Goal: Feedback & Contribution: Leave review/rating

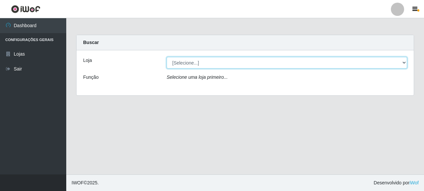
drag, startPoint x: 0, startPoint y: 0, endPoint x: 195, endPoint y: 85, distance: 213.0
click at [195, 67] on select "[Selecione...] Supermercado Queiroz - [GEOGRAPHIC_DATA]" at bounding box center [287, 63] width 240 height 12
select select "496"
click at [167, 57] on select "[Selecione...] Supermercado Queiroz - [GEOGRAPHIC_DATA]" at bounding box center [287, 63] width 240 height 12
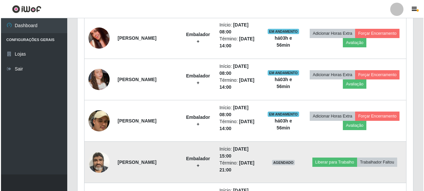
scroll to position [267, 0]
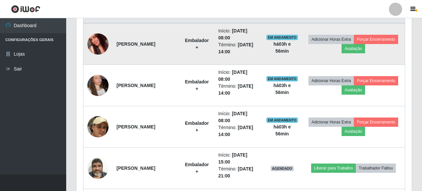
click at [99, 43] on img at bounding box center [97, 44] width 21 height 38
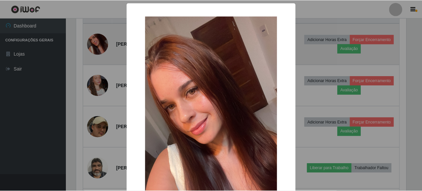
scroll to position [137, 331]
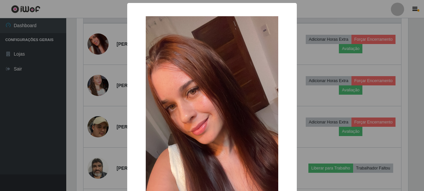
click at [45, 120] on div "× OK Cancel" at bounding box center [212, 95] width 424 height 191
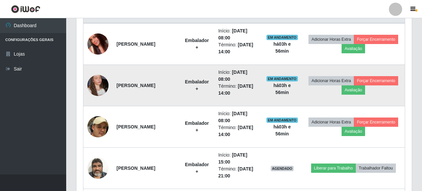
scroll to position [137, 335]
click at [97, 89] on img at bounding box center [97, 86] width 21 height 38
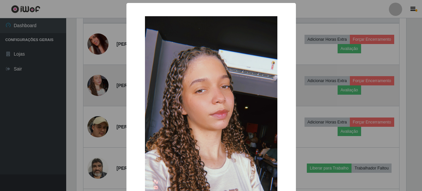
scroll to position [137, 331]
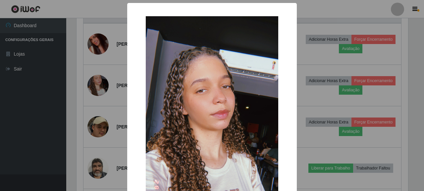
click at [39, 148] on div "× OK Cancel" at bounding box center [212, 95] width 424 height 191
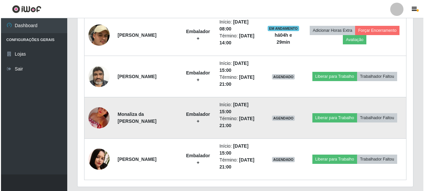
scroll to position [366, 0]
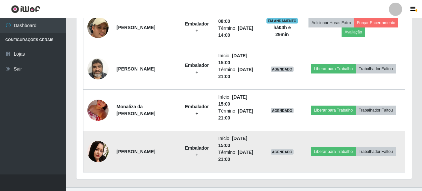
click at [103, 154] on img at bounding box center [97, 151] width 21 height 21
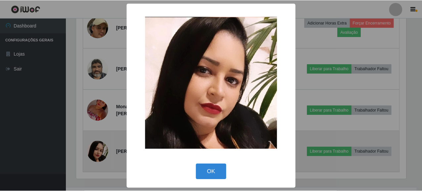
scroll to position [137, 331]
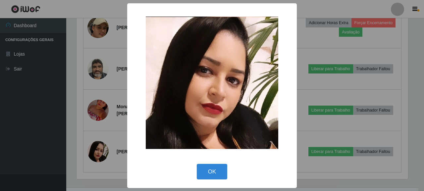
click at [46, 142] on div "× OK Cancel" at bounding box center [212, 95] width 424 height 191
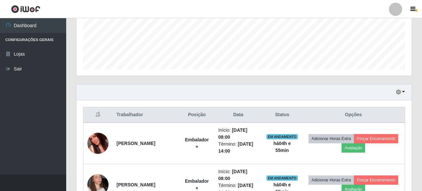
scroll to position [300, 0]
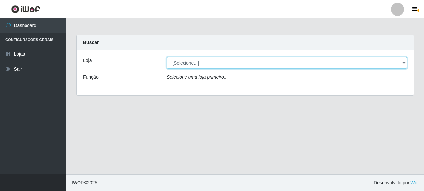
click at [200, 60] on select "[Selecione...] Supermercado Queiroz - [GEOGRAPHIC_DATA]" at bounding box center [287, 63] width 240 height 12
select select "496"
click at [167, 57] on select "[Selecione...] Supermercado Queiroz - [GEOGRAPHIC_DATA]" at bounding box center [287, 63] width 240 height 12
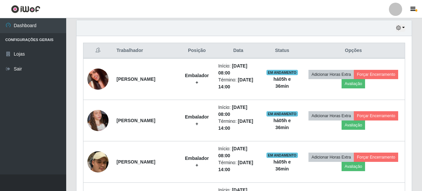
scroll to position [166, 0]
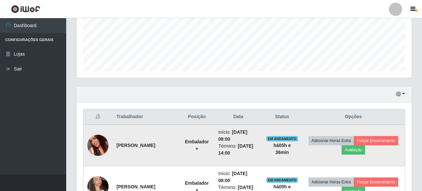
drag, startPoint x: 116, startPoint y: 145, endPoint x: 169, endPoint y: 151, distance: 53.6
click at [169, 151] on td "[PERSON_NAME]" at bounding box center [146, 146] width 67 height 42
copy strong "[PERSON_NAME]"
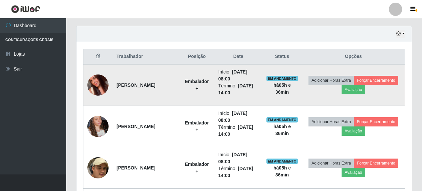
scroll to position [232, 0]
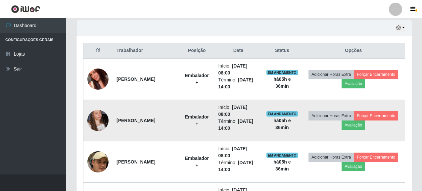
drag, startPoint x: 113, startPoint y: 121, endPoint x: 171, endPoint y: 124, distance: 57.7
click at [171, 124] on td "[PERSON_NAME]" at bounding box center [146, 120] width 67 height 41
copy strong "[PERSON_NAME]"
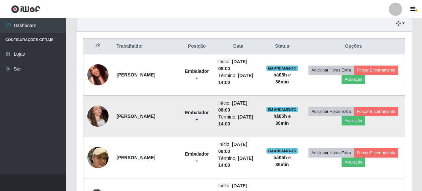
scroll to position [298, 0]
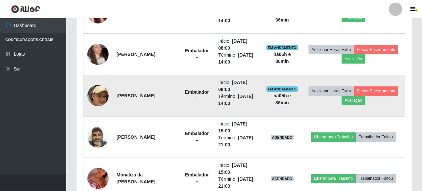
drag, startPoint x: 117, startPoint y: 93, endPoint x: 172, endPoint y: 98, distance: 55.2
click at [172, 98] on td "[PERSON_NAME]" at bounding box center [146, 95] width 67 height 41
click at [155, 96] on strong "[PERSON_NAME]" at bounding box center [136, 95] width 39 height 5
drag, startPoint x: 118, startPoint y: 98, endPoint x: 175, endPoint y: 97, distance: 57.3
click at [175, 97] on td "[PERSON_NAME]" at bounding box center [146, 95] width 67 height 41
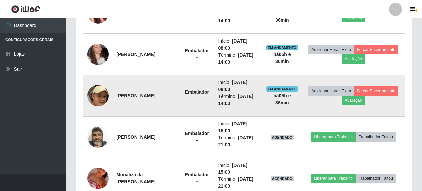
copy strong "[PERSON_NAME]"
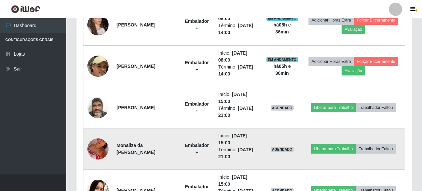
scroll to position [364, 0]
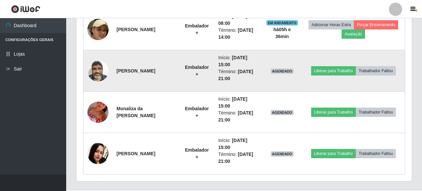
drag, startPoint x: 114, startPoint y: 70, endPoint x: 171, endPoint y: 75, distance: 57.9
click at [171, 75] on td "[PERSON_NAME]" at bounding box center [146, 70] width 67 height 41
copy strong "[PERSON_NAME]"
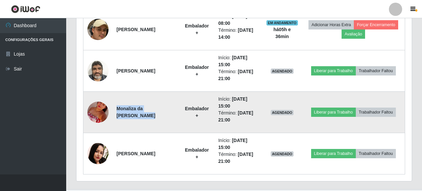
drag, startPoint x: 115, startPoint y: 117, endPoint x: 176, endPoint y: 115, distance: 60.6
click at [176, 115] on td "Monaliza da [PERSON_NAME]" at bounding box center [146, 112] width 67 height 41
copy strong "Monaliza da [PERSON_NAME]"
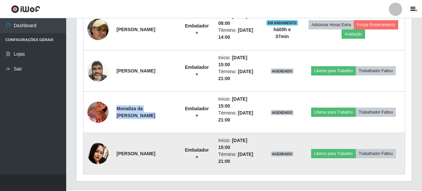
drag, startPoint x: 117, startPoint y: 149, endPoint x: 162, endPoint y: 160, distance: 46.0
click at [162, 160] on td "[PERSON_NAME]" at bounding box center [146, 153] width 67 height 41
copy strong "[PERSON_NAME]"
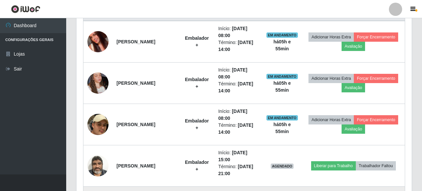
scroll to position [232, 0]
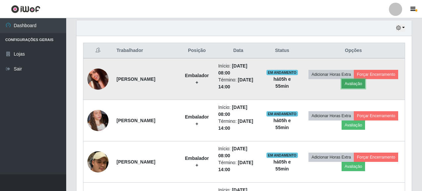
click at [365, 84] on button "Avaliação" at bounding box center [354, 83] width 24 height 9
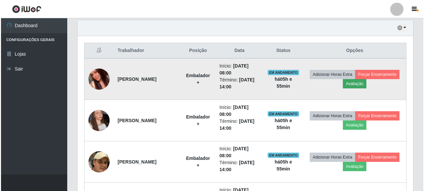
scroll to position [137, 331]
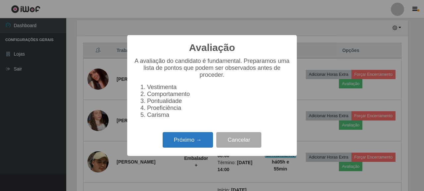
click at [195, 144] on button "Próximo →" at bounding box center [188, 140] width 50 height 16
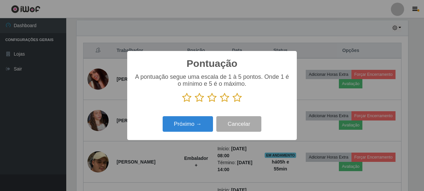
scroll to position [330987, 330792]
drag, startPoint x: 228, startPoint y: 99, endPoint x: 233, endPoint y: 99, distance: 4.6
click at [229, 99] on icon at bounding box center [224, 98] width 9 height 10
click at [220, 103] on input "radio" at bounding box center [220, 103] width 0 height 0
click at [233, 99] on icon at bounding box center [236, 98] width 9 height 10
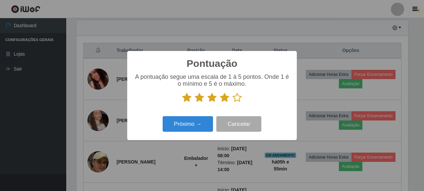
click at [232, 103] on input "radio" at bounding box center [232, 103] width 0 height 0
click at [197, 123] on button "Próximo →" at bounding box center [188, 124] width 50 height 16
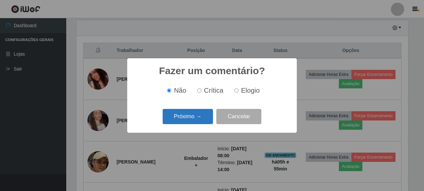
click at [198, 110] on button "Próximo →" at bounding box center [188, 117] width 50 height 16
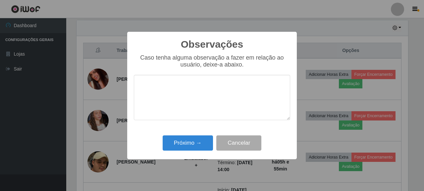
click at [194, 129] on div "Observações × Caso tenha alguma observação a fazer em relação ao usuário, deixe…" at bounding box center [212, 95] width 170 height 127
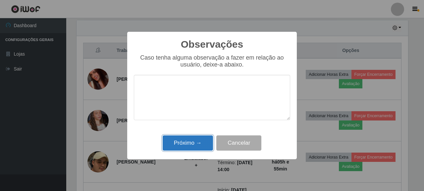
click at [196, 143] on button "Próximo →" at bounding box center [188, 143] width 50 height 16
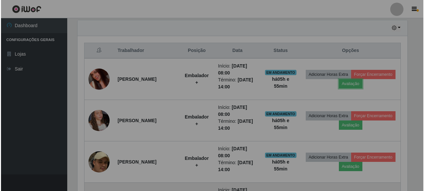
scroll to position [137, 335]
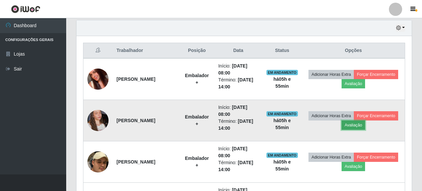
click at [365, 125] on button "Avaliação" at bounding box center [354, 125] width 24 height 9
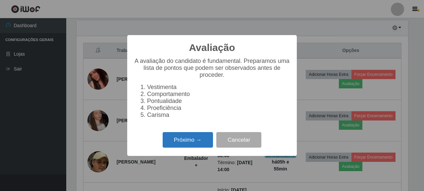
click at [182, 139] on button "Próximo →" at bounding box center [188, 140] width 50 height 16
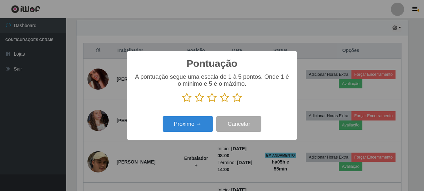
scroll to position [330987, 330792]
click at [221, 99] on icon at bounding box center [224, 98] width 9 height 10
click at [220, 103] on input "radio" at bounding box center [220, 103] width 0 height 0
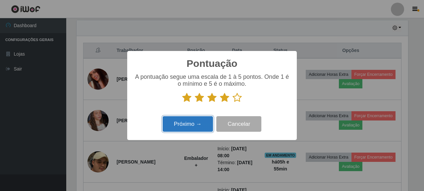
click at [193, 121] on button "Próximo →" at bounding box center [188, 124] width 50 height 16
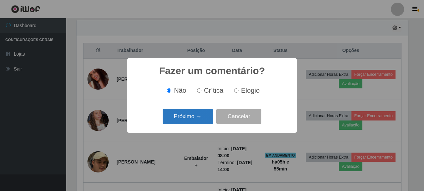
click at [194, 118] on button "Próximo →" at bounding box center [188, 117] width 50 height 16
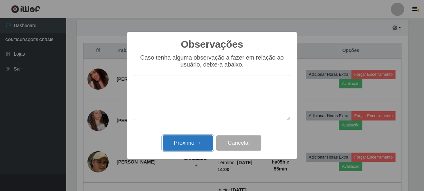
click at [198, 144] on button "Próximo →" at bounding box center [188, 143] width 50 height 16
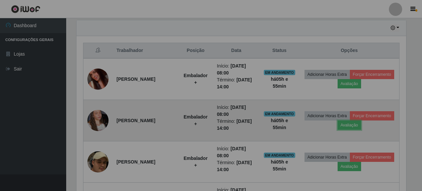
scroll to position [137, 335]
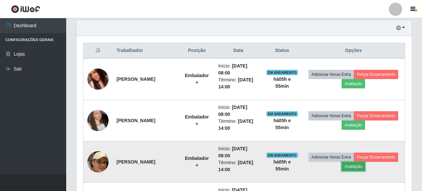
click at [365, 165] on button "Avaliação" at bounding box center [354, 166] width 24 height 9
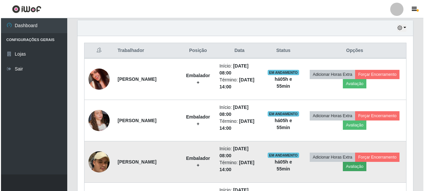
scroll to position [137, 331]
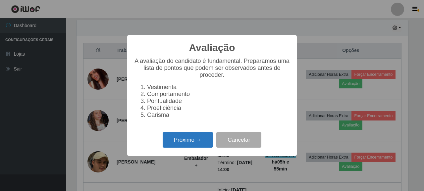
click at [207, 145] on button "Próximo →" at bounding box center [188, 140] width 50 height 16
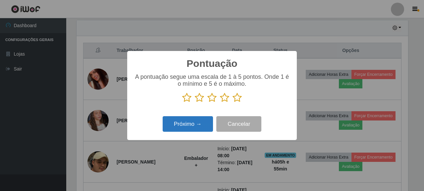
scroll to position [330987, 330792]
click at [228, 97] on icon at bounding box center [224, 98] width 9 height 10
click at [220, 103] on input "radio" at bounding box center [220, 103] width 0 height 0
click at [196, 120] on button "Próximo →" at bounding box center [188, 124] width 50 height 16
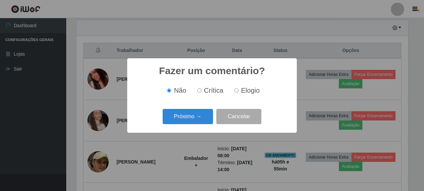
click at [191, 123] on button "Próximo →" at bounding box center [188, 117] width 50 height 16
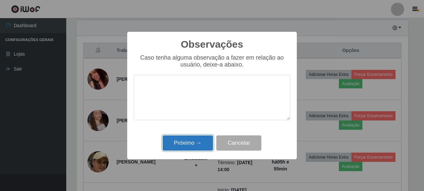
click at [199, 145] on button "Próximo →" at bounding box center [188, 143] width 50 height 16
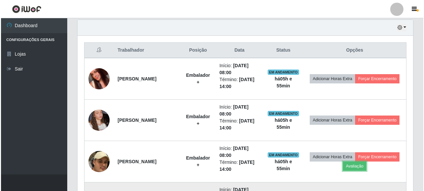
scroll to position [232, 0]
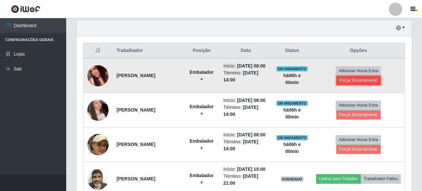
click at [360, 80] on button "Forçar Encerramento" at bounding box center [358, 80] width 44 height 9
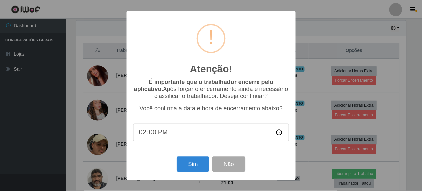
scroll to position [137, 331]
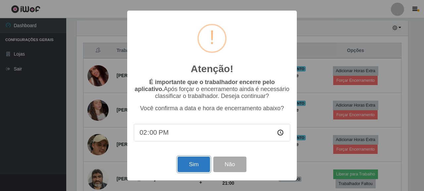
click at [187, 165] on button "Sim" at bounding box center [193, 165] width 32 height 16
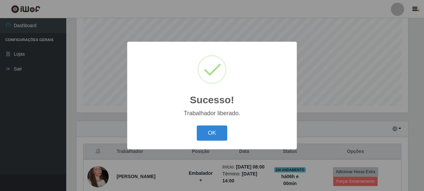
click at [217, 123] on div "Sucesso! × Trabalhador liberado. OK Cancel" at bounding box center [212, 95] width 170 height 107
click at [218, 129] on button "OK" at bounding box center [212, 133] width 31 height 16
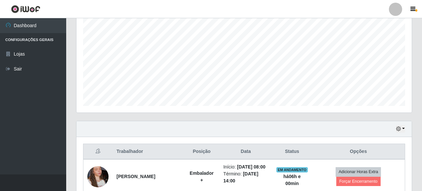
scroll to position [164, 0]
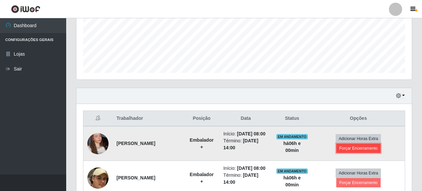
click at [362, 150] on button "Forçar Encerramento" at bounding box center [358, 148] width 44 height 9
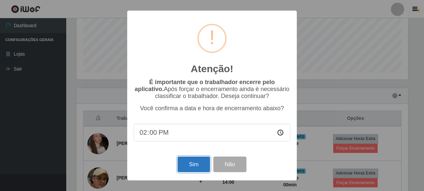
click at [190, 163] on button "Sim" at bounding box center [193, 165] width 32 height 16
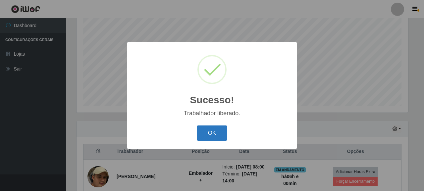
click at [207, 133] on button "OK" at bounding box center [212, 133] width 31 height 16
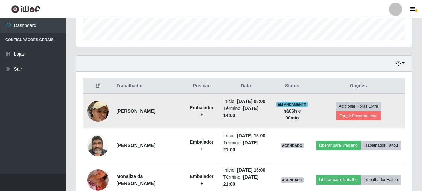
scroll to position [197, 0]
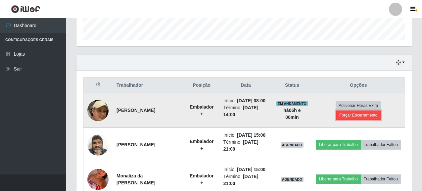
click at [358, 119] on button "Forçar Encerramento" at bounding box center [358, 115] width 44 height 9
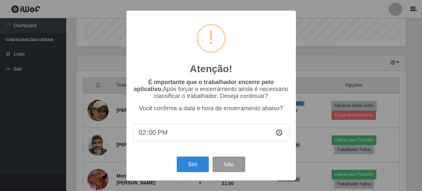
scroll to position [137, 331]
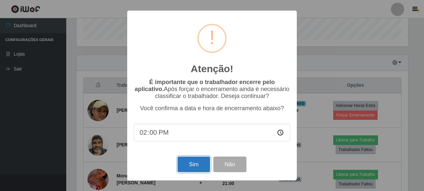
click at [183, 170] on button "Sim" at bounding box center [193, 165] width 32 height 16
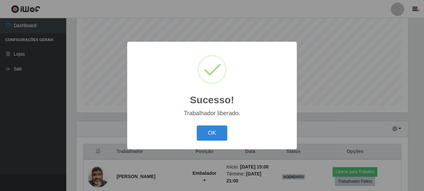
click at [215, 142] on div "OK Cancel" at bounding box center [212, 133] width 156 height 19
click at [224, 137] on button "OK" at bounding box center [212, 133] width 31 height 16
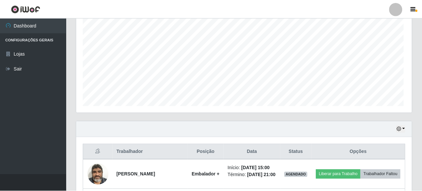
scroll to position [0, 0]
